Goal: Navigation & Orientation: Find specific page/section

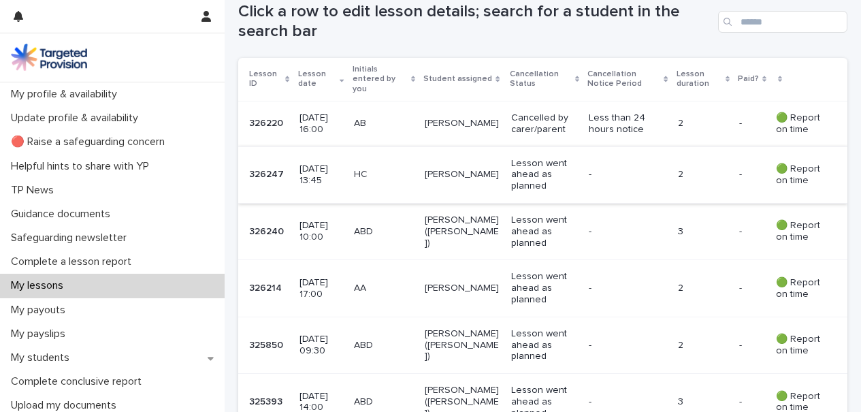
scroll to position [267, 0]
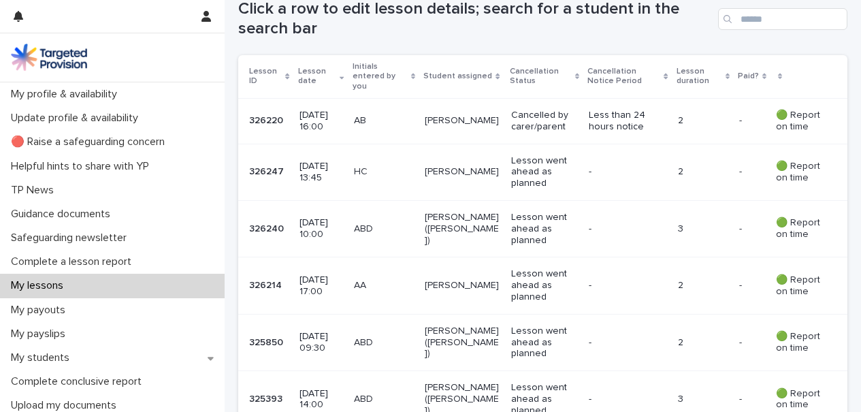
click at [459, 220] on p "[PERSON_NAME] ([PERSON_NAME])" at bounding box center [463, 229] width 76 height 34
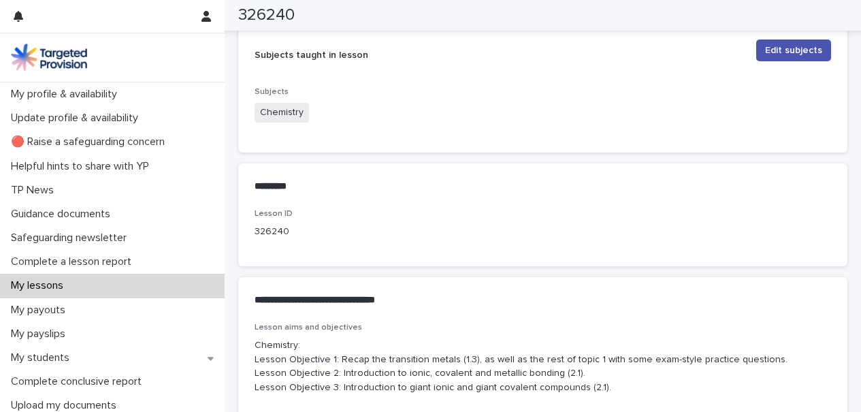
scroll to position [524, 0]
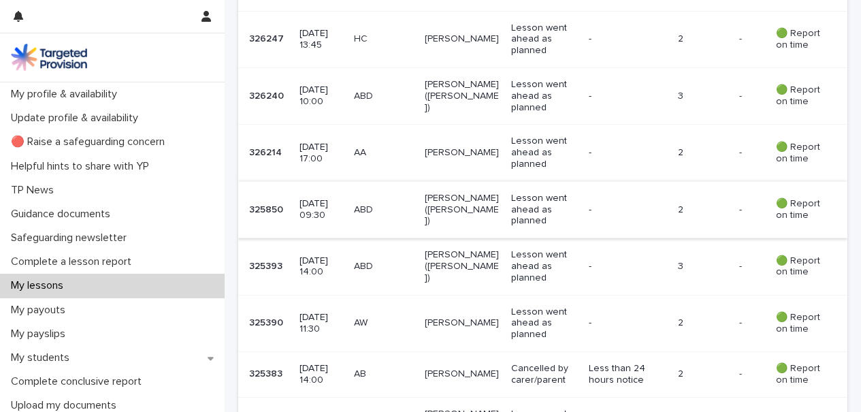
scroll to position [410, 0]
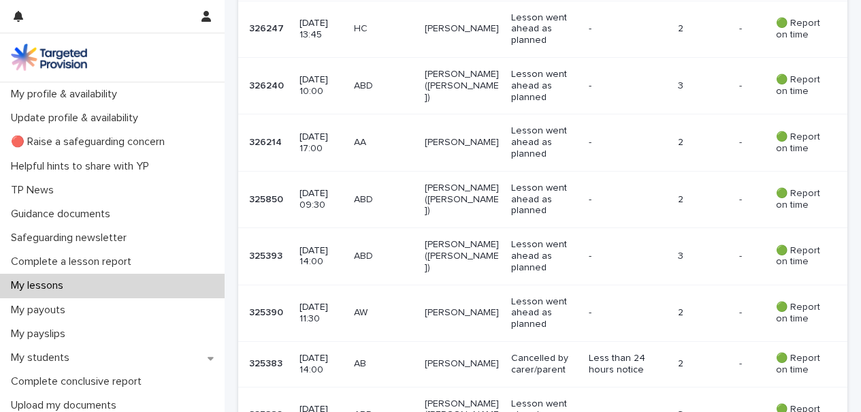
click at [495, 179] on div "[PERSON_NAME] ([PERSON_NAME])" at bounding box center [463, 199] width 76 height 45
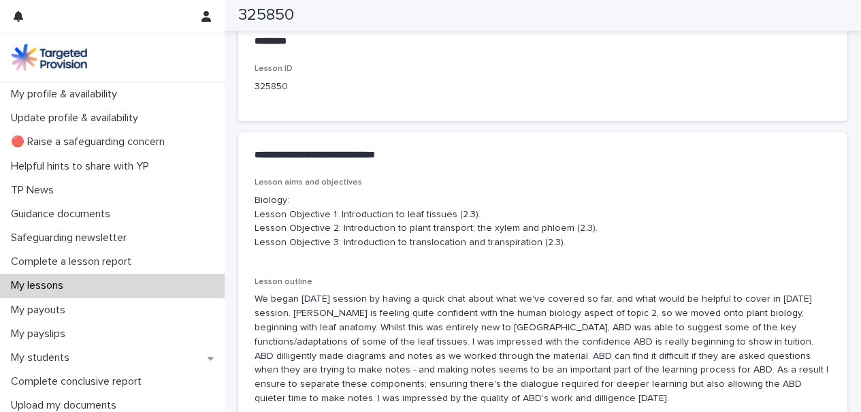
scroll to position [695, 0]
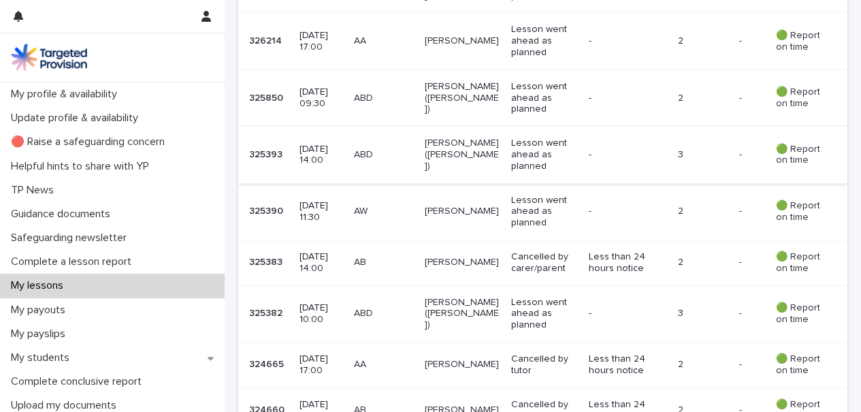
scroll to position [527, 0]
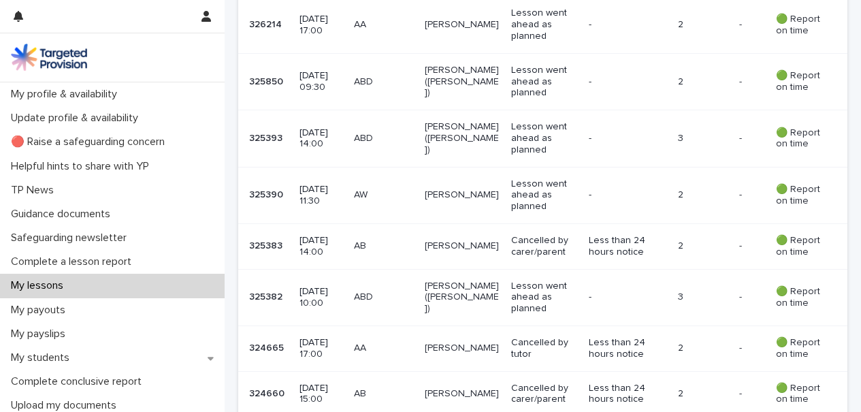
click at [596, 133] on p "-" at bounding box center [627, 139] width 76 height 12
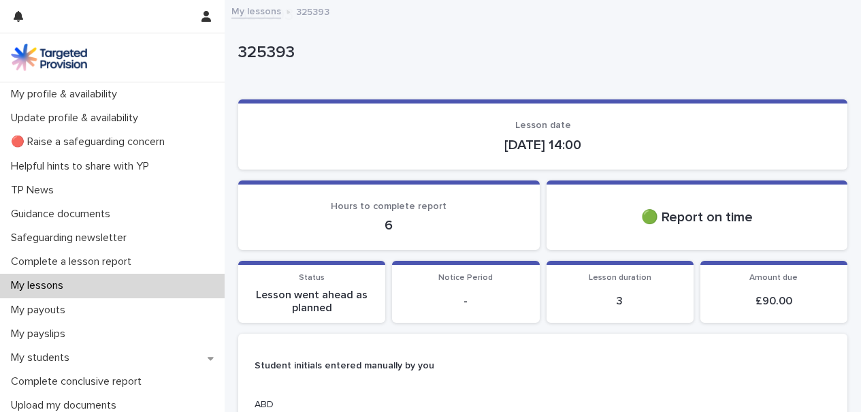
scroll to position [327, 0]
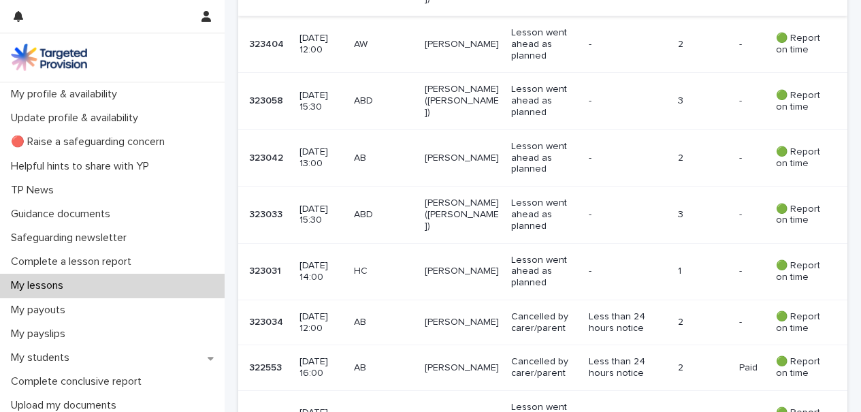
scroll to position [1251, 0]
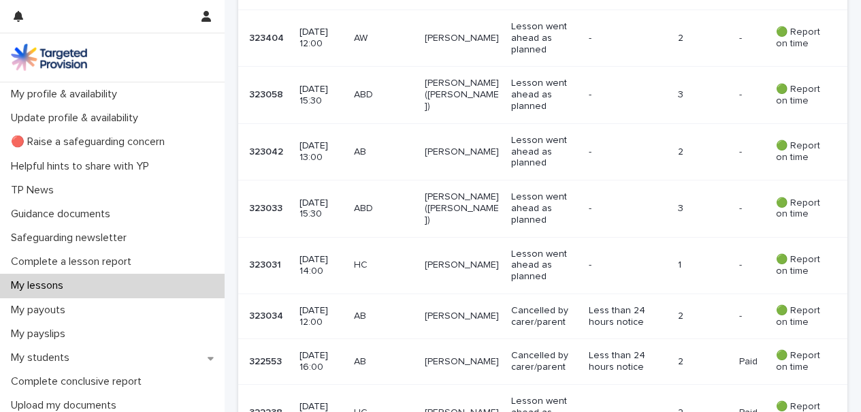
click at [414, 197] on div "ABD" at bounding box center [384, 208] width 61 height 22
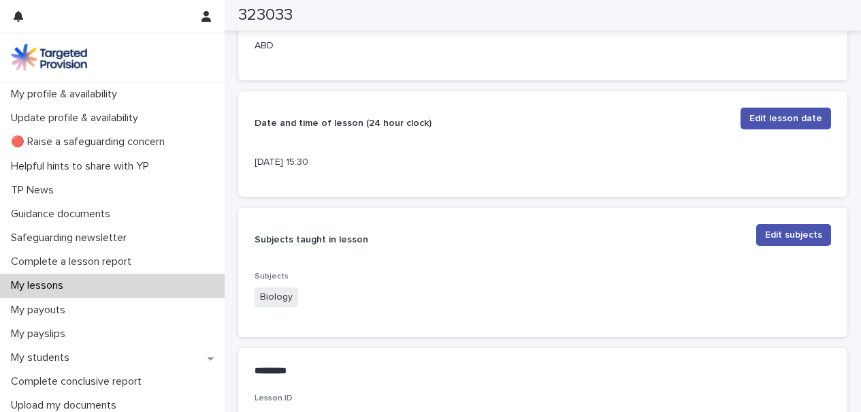
scroll to position [359, 0]
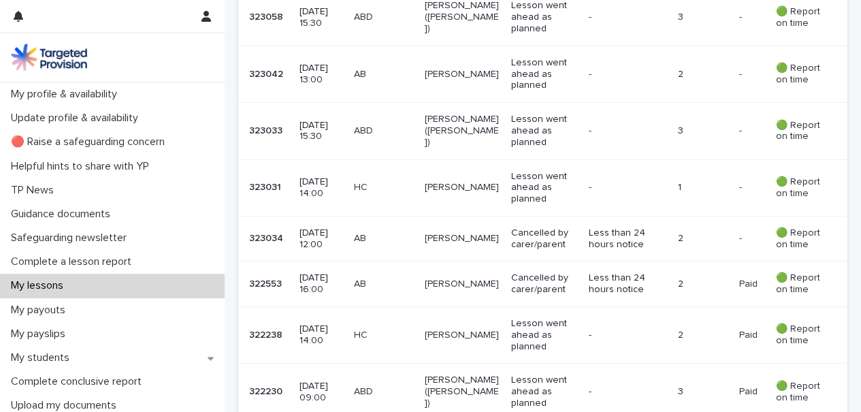
scroll to position [1191, 0]
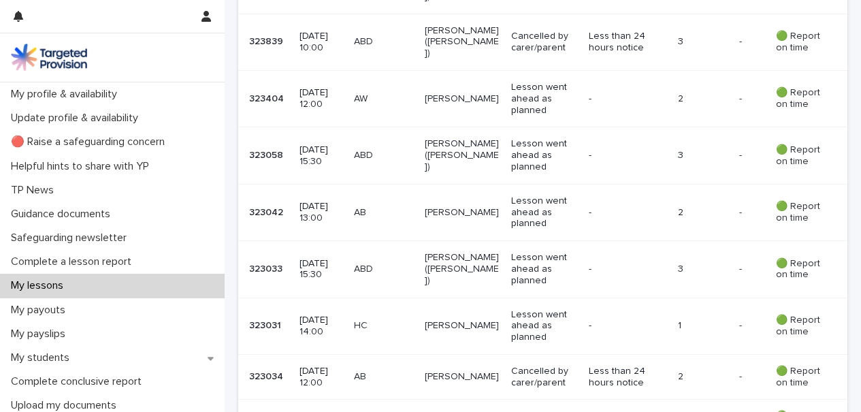
click at [414, 150] on p "ABD" at bounding box center [384, 156] width 61 height 12
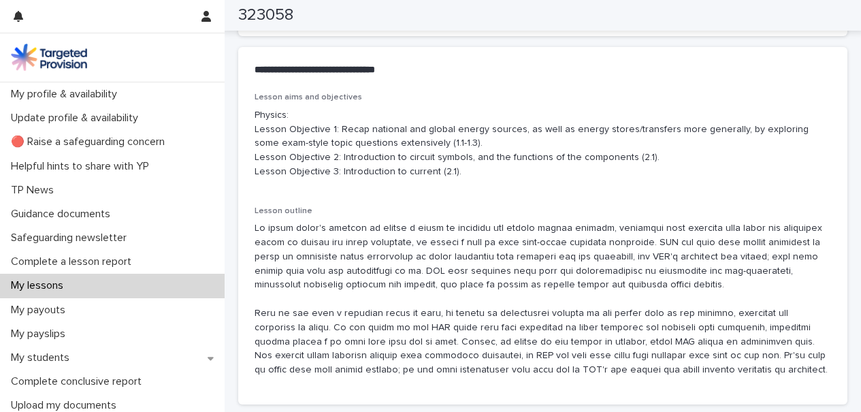
scroll to position [773, 0]
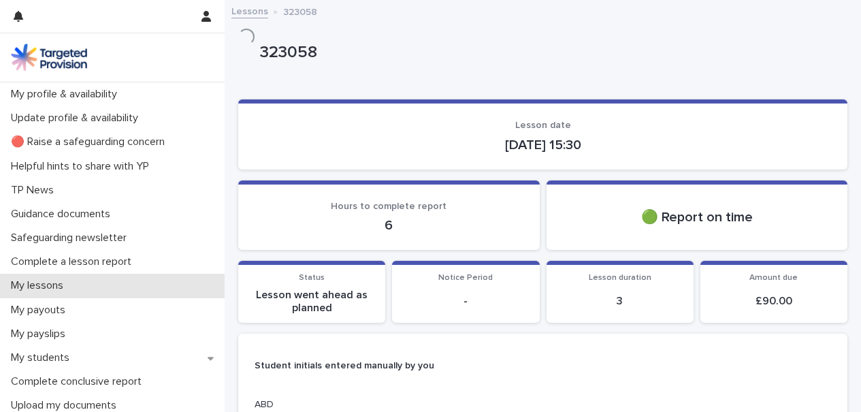
click at [71, 285] on p "My lessons" at bounding box center [39, 285] width 69 height 13
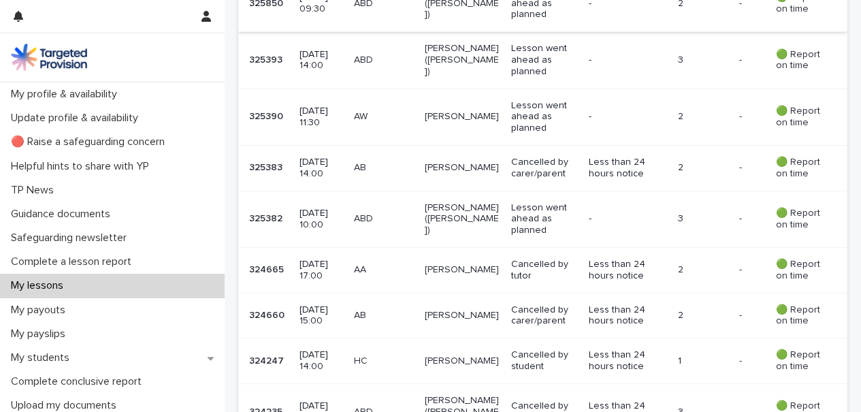
scroll to position [1028, 0]
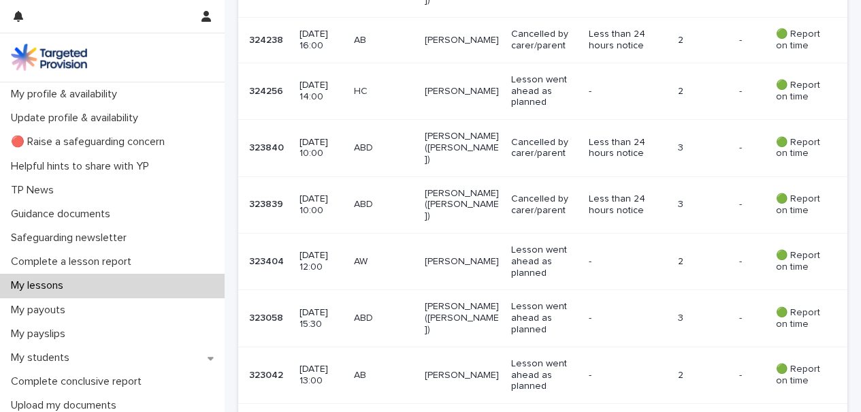
click at [440, 290] on td "[PERSON_NAME] ([PERSON_NAME])" at bounding box center [462, 318] width 86 height 56
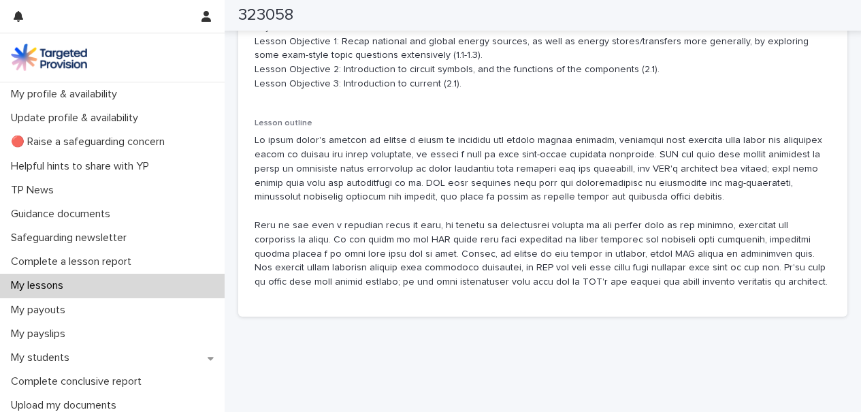
scroll to position [851, 0]
